Goal: Check status: Check status

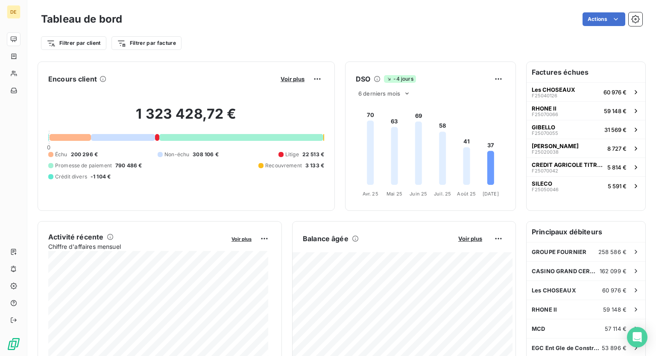
click at [80, 139] on div at bounding box center [70, 137] width 41 height 7
click at [155, 139] on div at bounding box center [157, 137] width 5 height 7
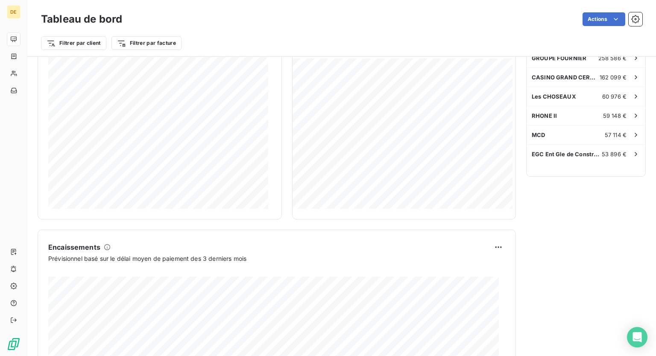
scroll to position [198, 0]
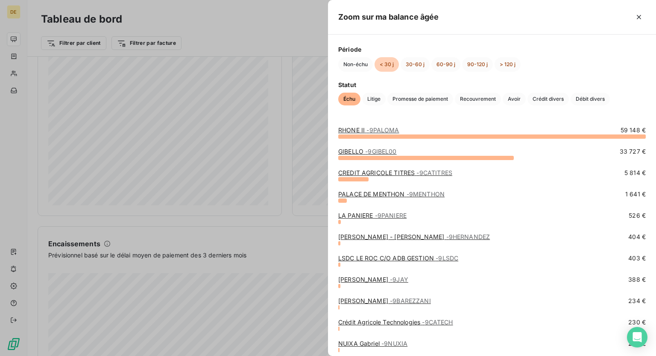
click at [249, 214] on div at bounding box center [328, 178] width 656 height 356
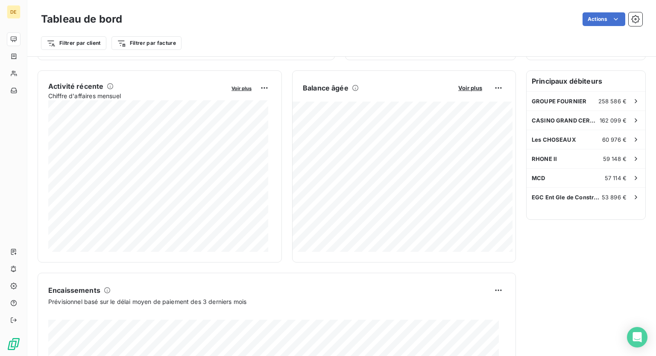
scroll to position [146, 0]
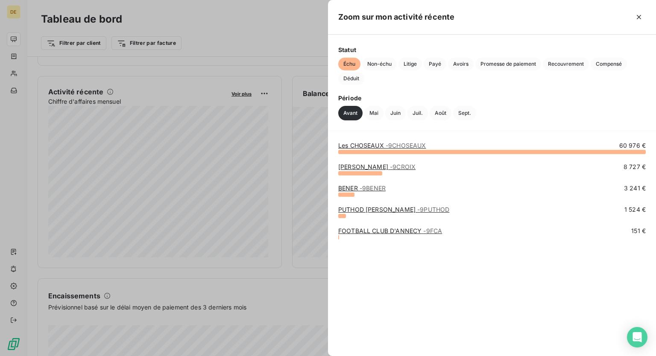
click at [294, 277] on div at bounding box center [328, 178] width 656 height 356
click at [269, 120] on div at bounding box center [328, 178] width 656 height 356
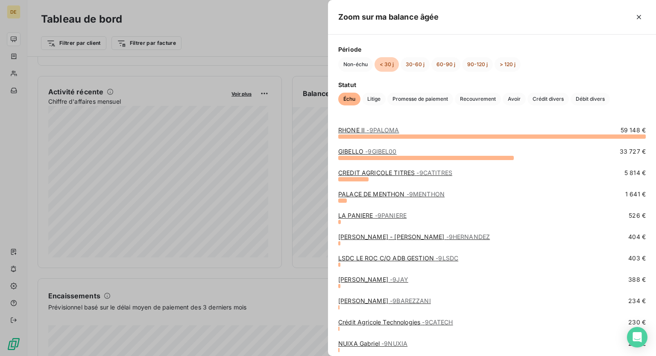
click at [289, 115] on div at bounding box center [328, 178] width 656 height 356
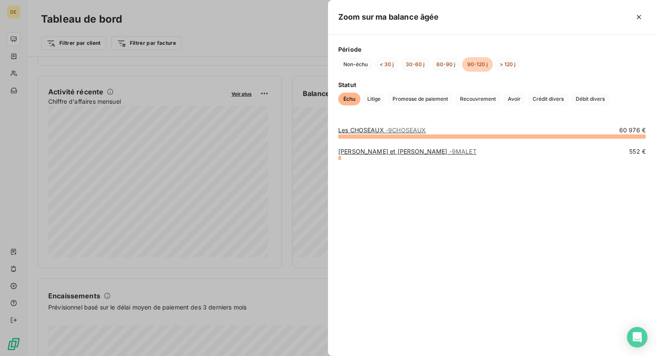
click at [276, 42] on div at bounding box center [328, 178] width 656 height 356
click at [270, 57] on div at bounding box center [328, 178] width 656 height 356
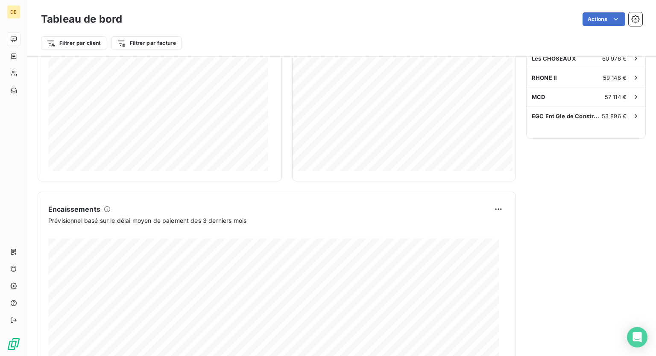
scroll to position [274, 0]
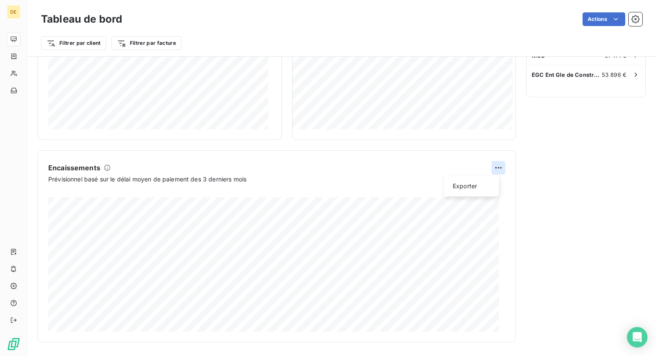
click at [496, 165] on html "DE Tableau de bord Actions Filtrer par client Filtrer par facture Encours clien…" at bounding box center [328, 178] width 656 height 356
click at [493, 168] on html "DE Tableau de bord Actions Filtrer par client Filtrer par facture Encours clien…" at bounding box center [328, 178] width 656 height 356
click at [432, 176] on html "DE Tableau de bord Actions Filtrer par client Filtrer par facture Encours clien…" at bounding box center [328, 178] width 656 height 356
click at [295, 184] on div "1 797 317,13 € Encaissé 1 797 317,13 €" at bounding box center [276, 258] width 457 height 148
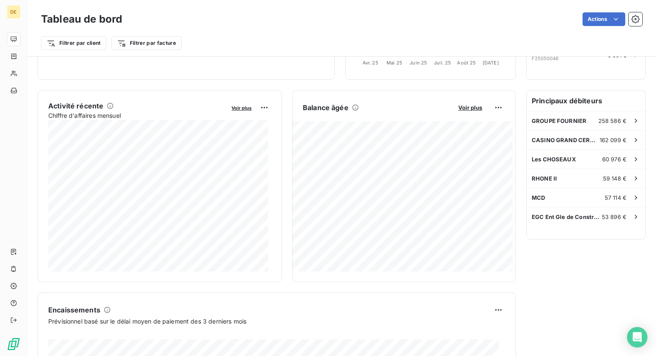
scroll to position [0, 0]
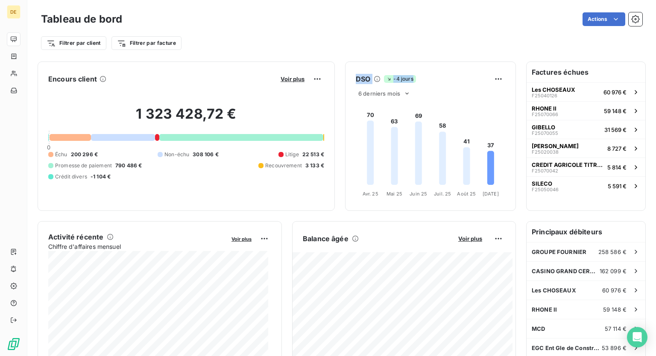
drag, startPoint x: 347, startPoint y: 77, endPoint x: 446, endPoint y: 85, distance: 98.9
click at [446, 85] on div "DSO -4 jours" at bounding box center [430, 79] width 170 height 14
drag, startPoint x: 422, startPoint y: 80, endPoint x: 339, endPoint y: 80, distance: 82.8
click at [345, 80] on div "DSO -4 jours" at bounding box center [430, 79] width 170 height 14
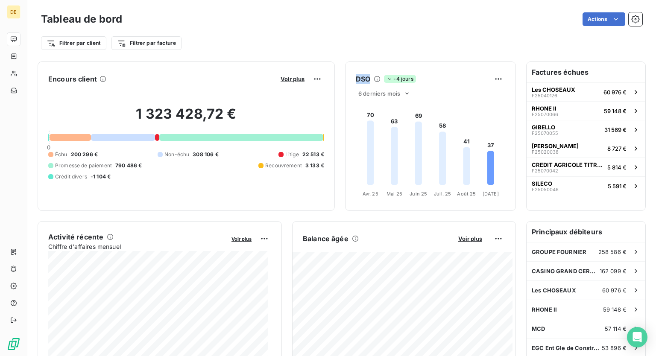
click at [345, 80] on div "DSO -4 jours" at bounding box center [430, 79] width 170 height 14
drag, startPoint x: 349, startPoint y: 80, endPoint x: 434, endPoint y: 82, distance: 85.0
click at [434, 82] on div "DSO -4 jours" at bounding box center [430, 79] width 170 height 14
drag, startPoint x: 348, startPoint y: 81, endPoint x: 406, endPoint y: 79, distance: 57.7
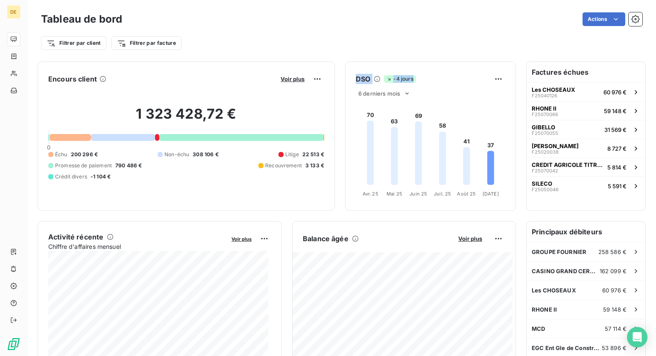
click at [406, 79] on div "DSO -4 jours" at bounding box center [430, 79] width 170 height 14
click at [406, 79] on span "-4 jours" at bounding box center [400, 79] width 32 height 8
drag, startPoint x: 406, startPoint y: 79, endPoint x: 348, endPoint y: 73, distance: 57.9
click at [348, 73] on div "DSO -4 jours" at bounding box center [430, 79] width 170 height 14
click at [348, 76] on div "DSO -4 jours" at bounding box center [430, 79] width 170 height 14
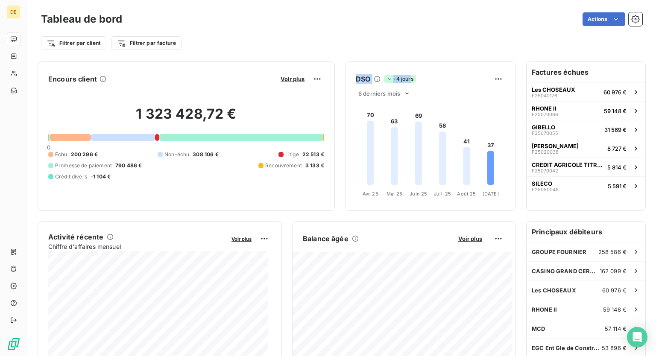
drag, startPoint x: 348, startPoint y: 77, endPoint x: 405, endPoint y: 80, distance: 56.4
click at [405, 80] on div "DSO -4 jours" at bounding box center [430, 79] width 170 height 14
click at [406, 78] on span "-4 jours" at bounding box center [400, 79] width 32 height 8
